Goal: Transaction & Acquisition: Purchase product/service

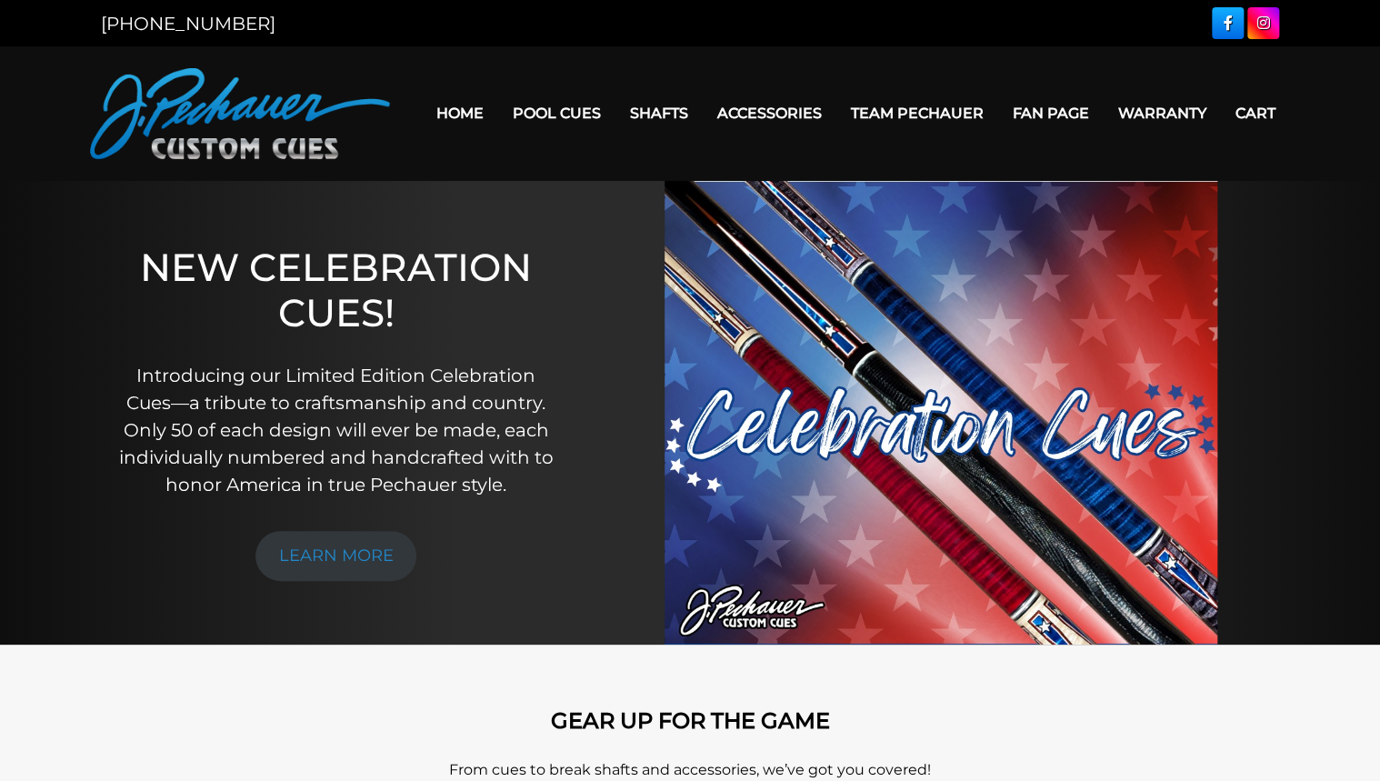
click at [655, 228] on link "Torch +" at bounding box center [774, 215] width 314 height 25
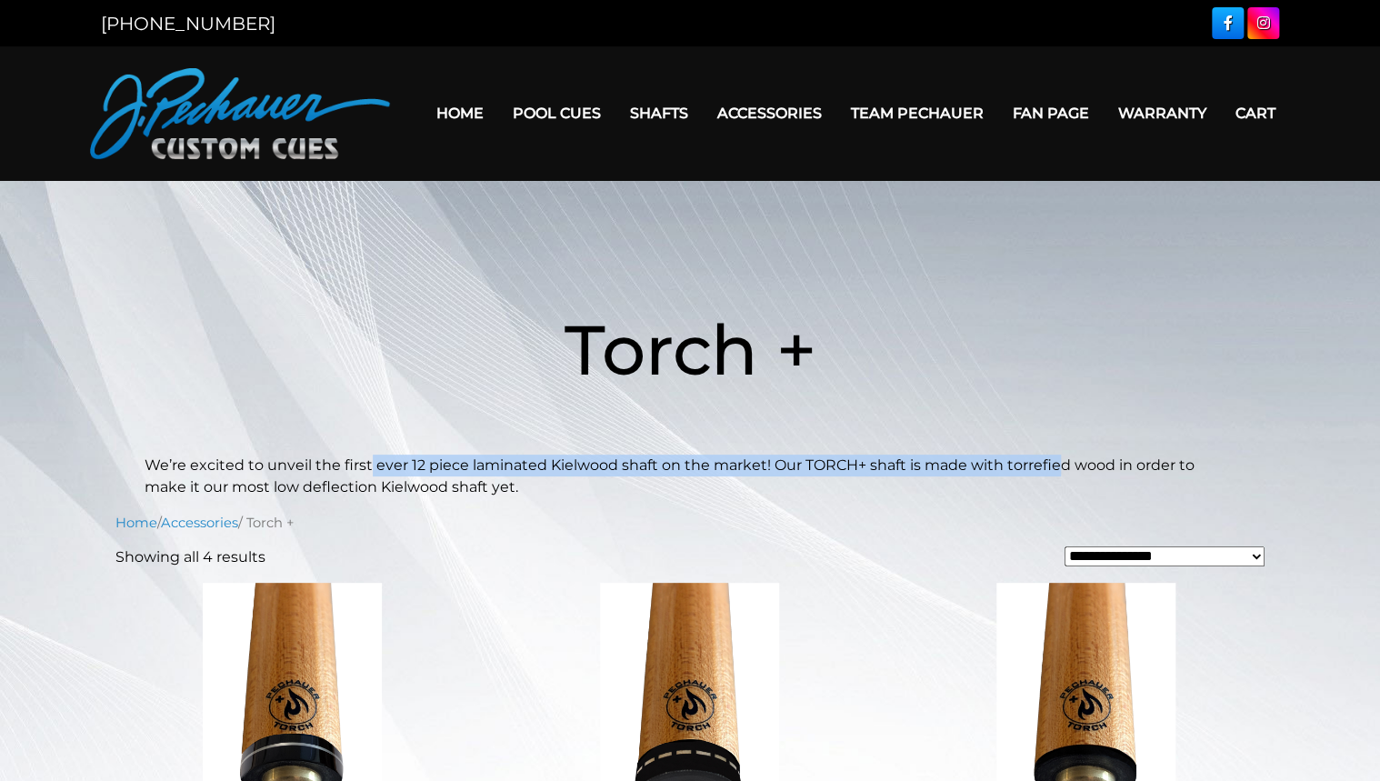
drag, startPoint x: 365, startPoint y: 464, endPoint x: 1056, endPoint y: 467, distance: 691.9
click at [1056, 467] on p "We’re excited to unveil the first ever 12 piece laminated Kielwood shaft on the…" at bounding box center [690, 477] width 1091 height 44
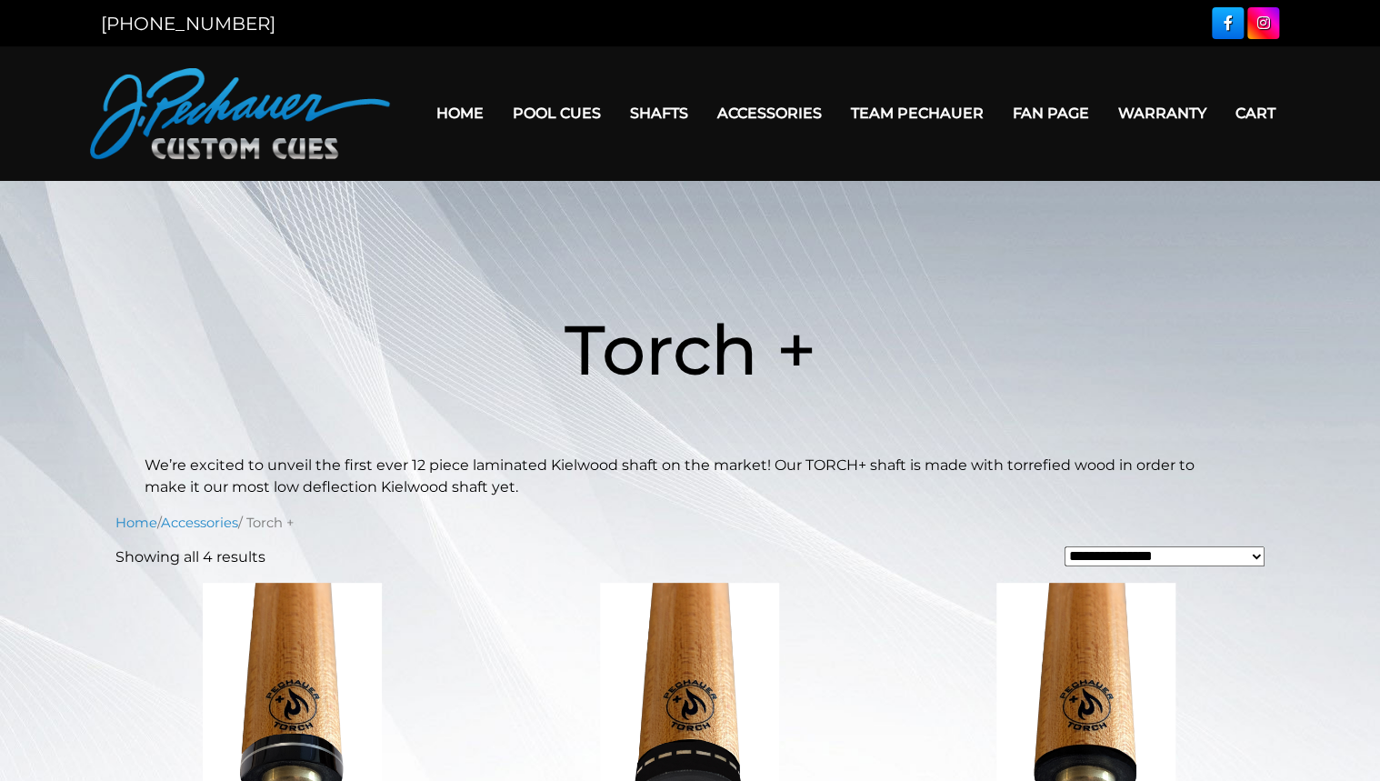
drag, startPoint x: 1056, startPoint y: 467, endPoint x: 1188, endPoint y: 459, distance: 132.1
click at [1188, 459] on p "We’re excited to unveil the first ever 12 piece laminated Kielwood shaft on the…" at bounding box center [690, 477] width 1091 height 44
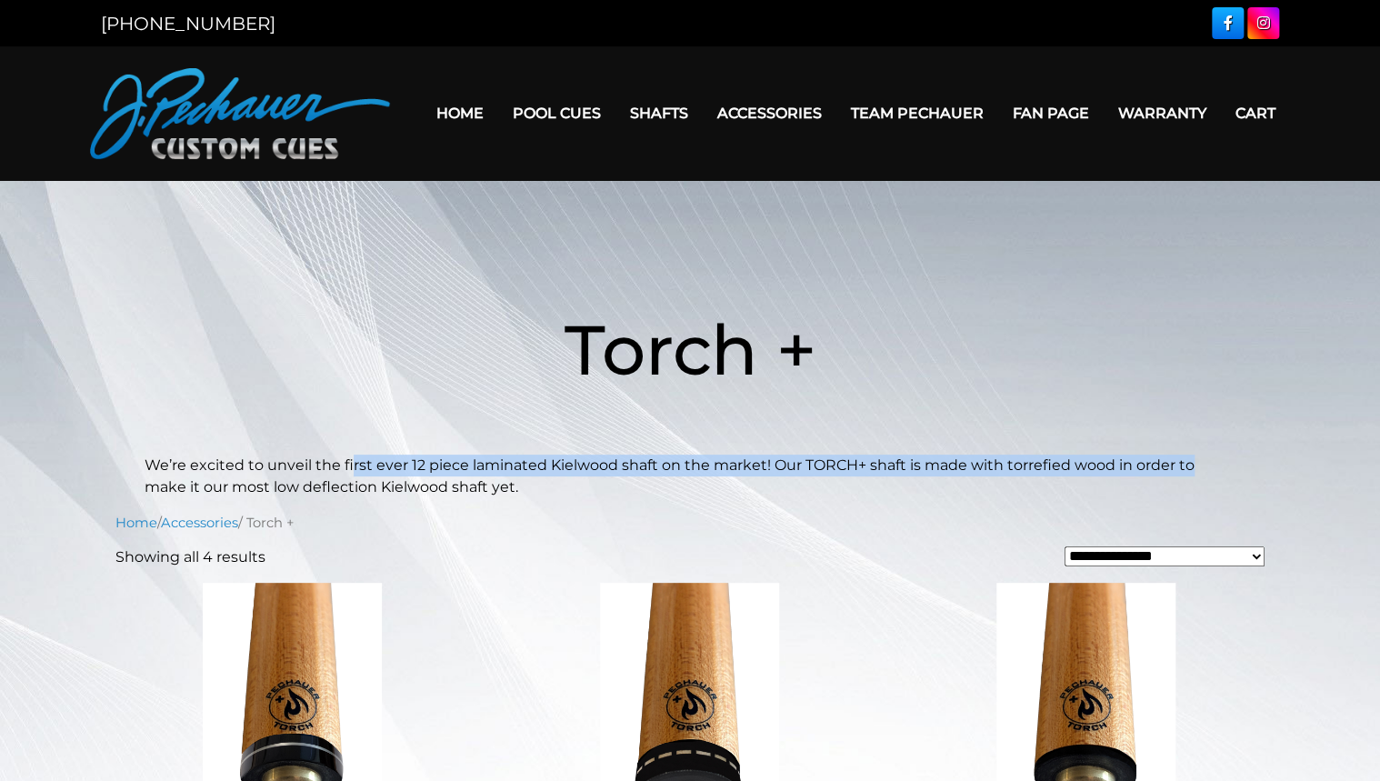
drag, startPoint x: 1074, startPoint y: 459, endPoint x: 352, endPoint y: 462, distance: 721.8
click at [352, 462] on p "We’re excited to unveil the first ever 12 piece laminated Kielwood shaft on the…" at bounding box center [690, 477] width 1091 height 44
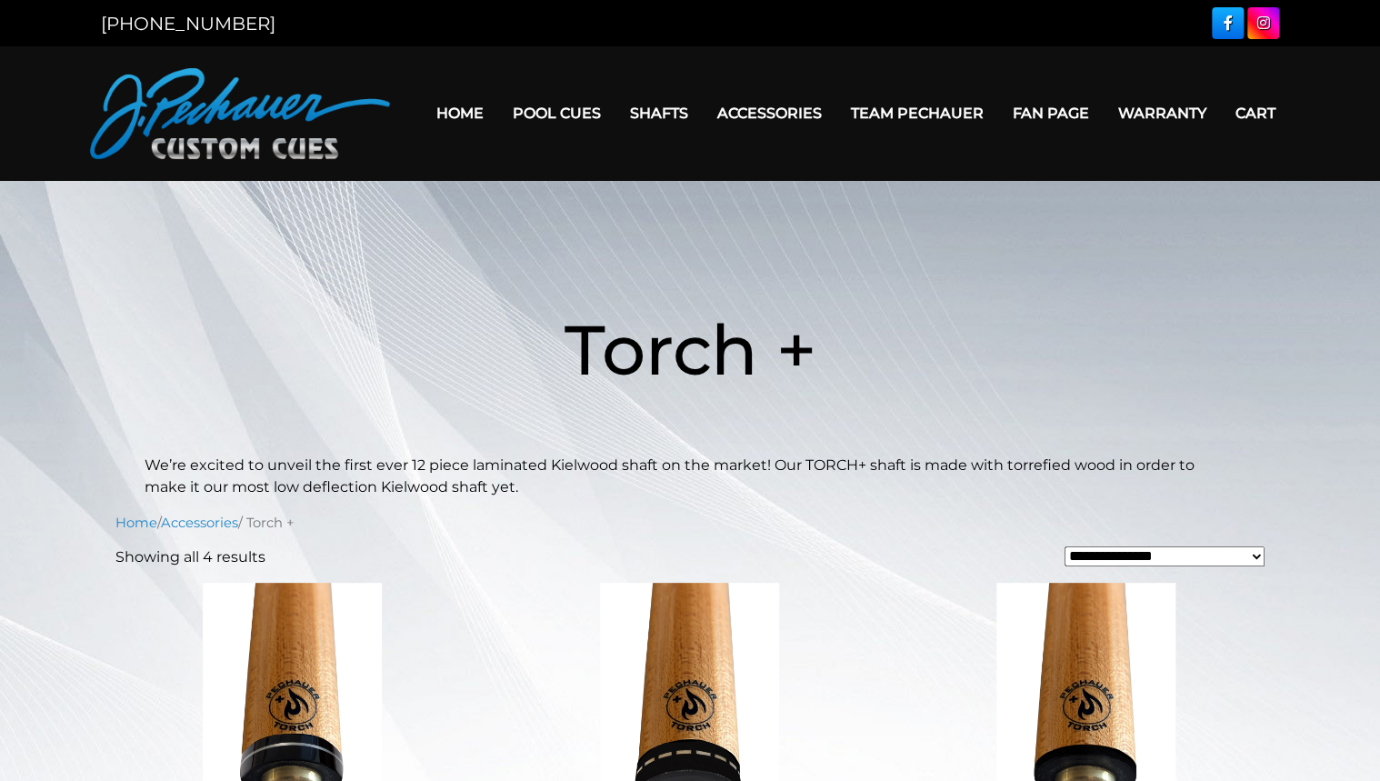
click at [222, 476] on p "We’re excited to unveil the first ever 12 piece laminated Kielwood shaft on the…" at bounding box center [690, 477] width 1091 height 44
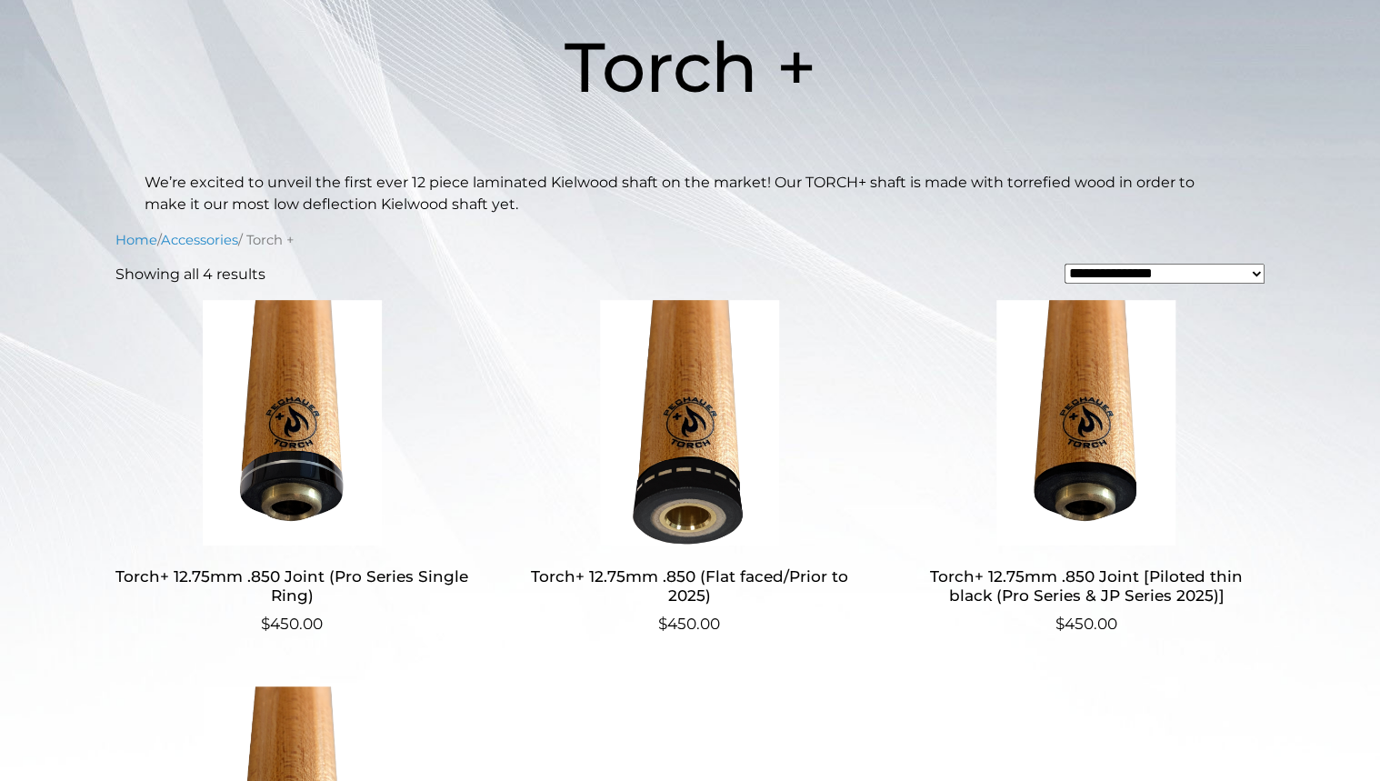
scroll to position [218, 0]
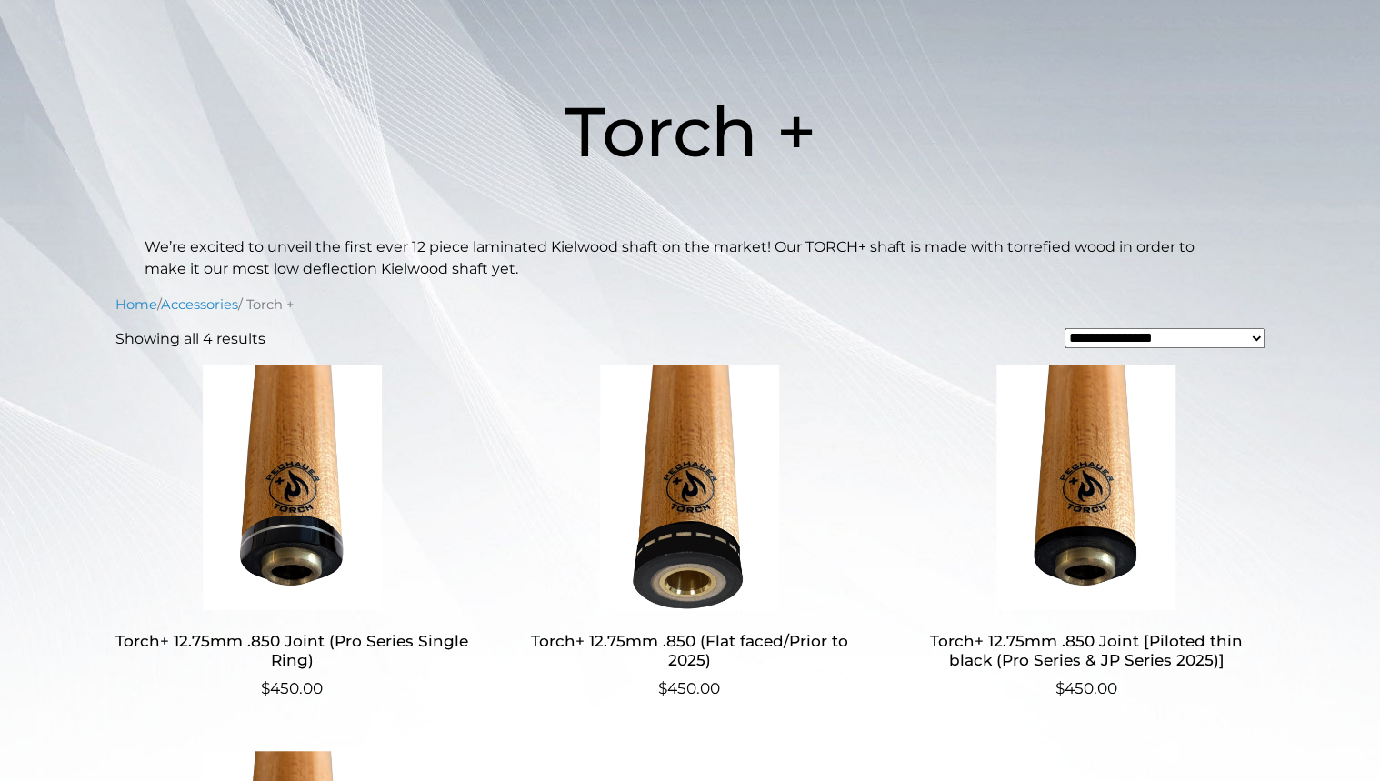
click at [1105, 433] on img at bounding box center [1086, 487] width 354 height 245
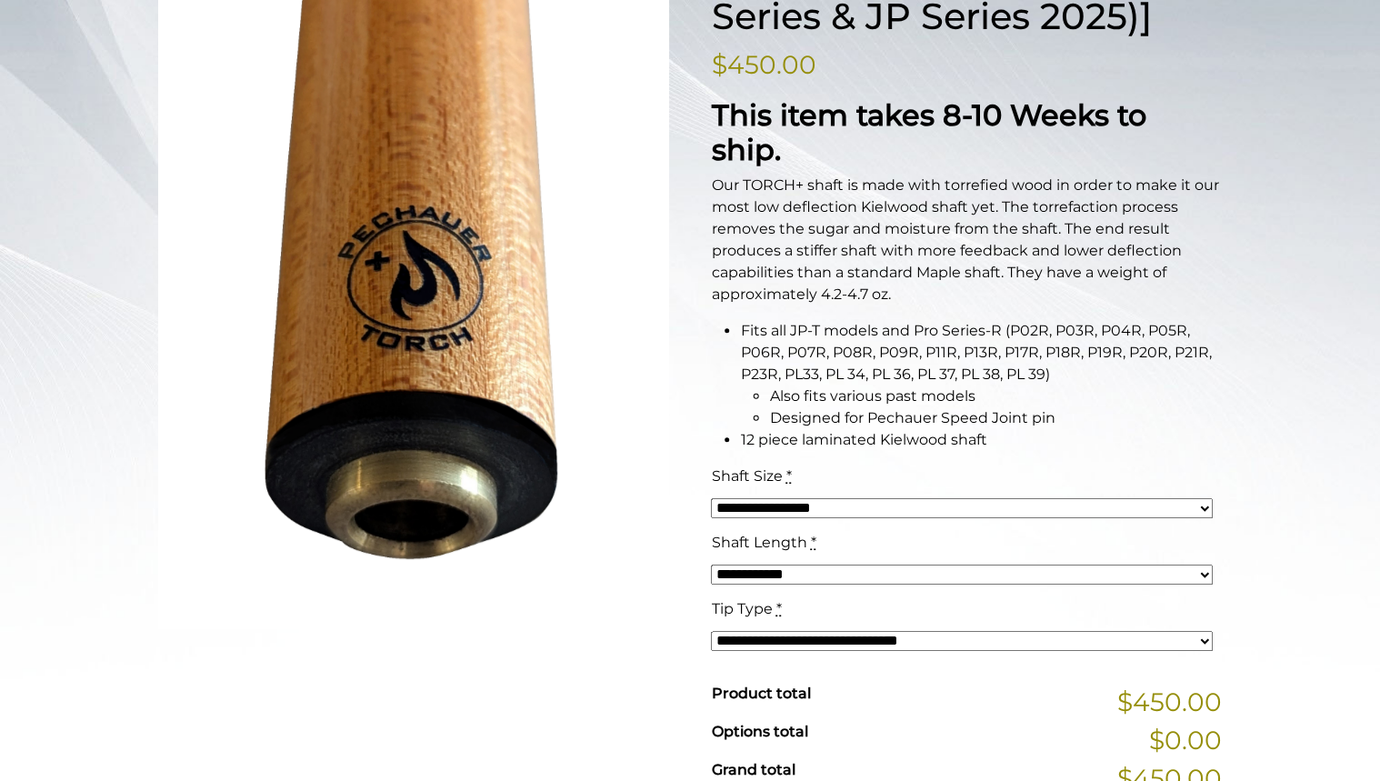
scroll to position [509, 0]
